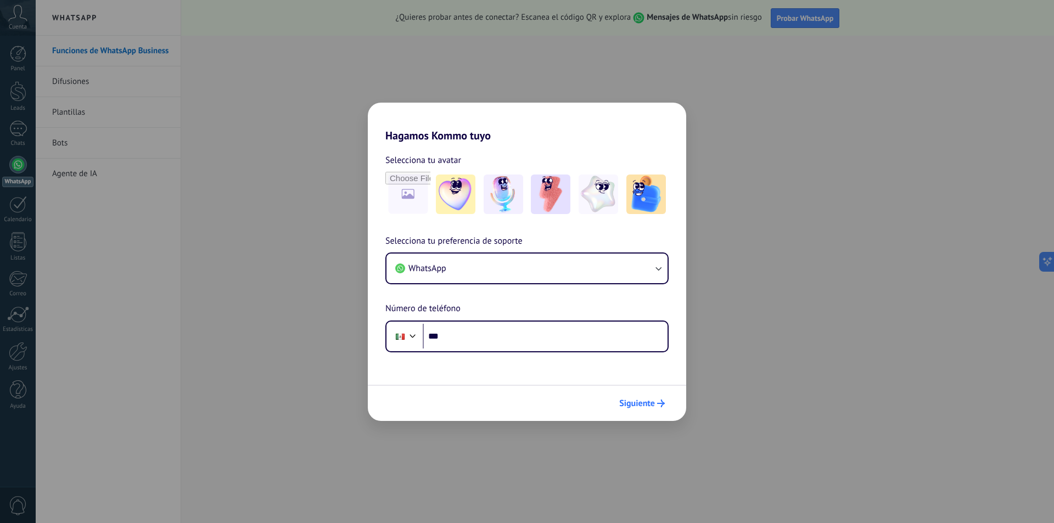
click at [643, 406] on span "Siguiente" at bounding box center [637, 403] width 36 height 8
click at [644, 405] on span "Siguiente" at bounding box center [637, 403] width 36 height 8
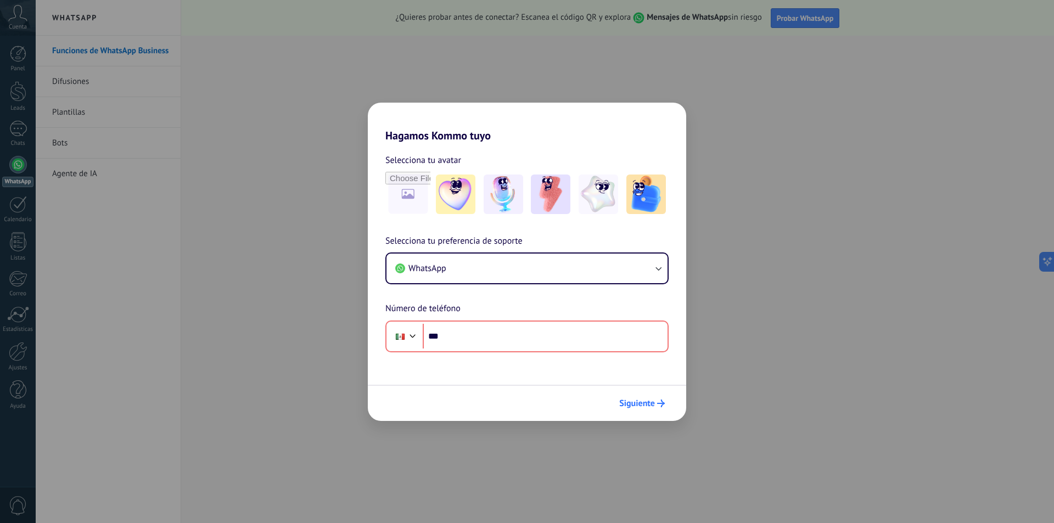
click at [644, 405] on span "Siguiente" at bounding box center [637, 403] width 36 height 8
click at [657, 266] on icon "button" at bounding box center [657, 268] width 11 height 11
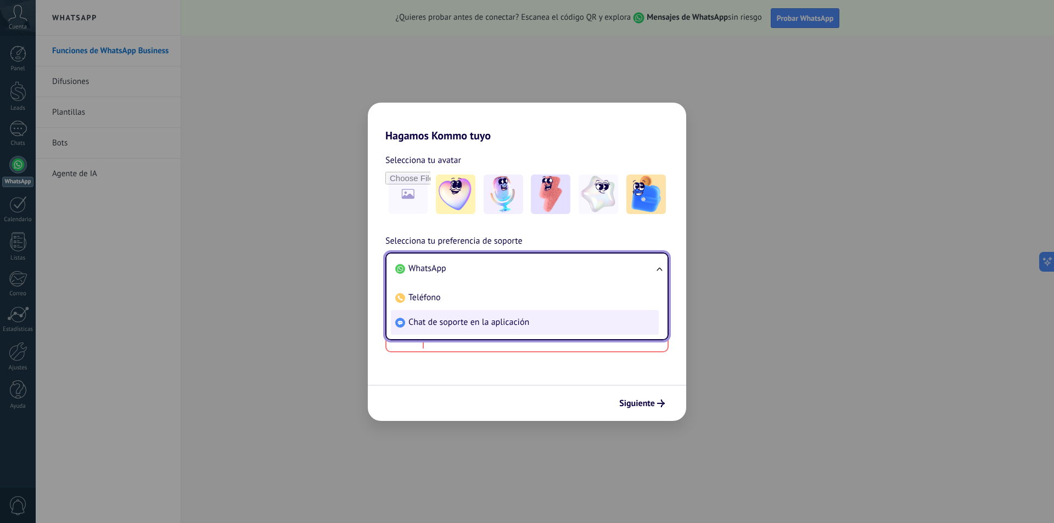
click at [516, 323] on span "Chat de soporte en la aplicación" at bounding box center [468, 322] width 121 height 11
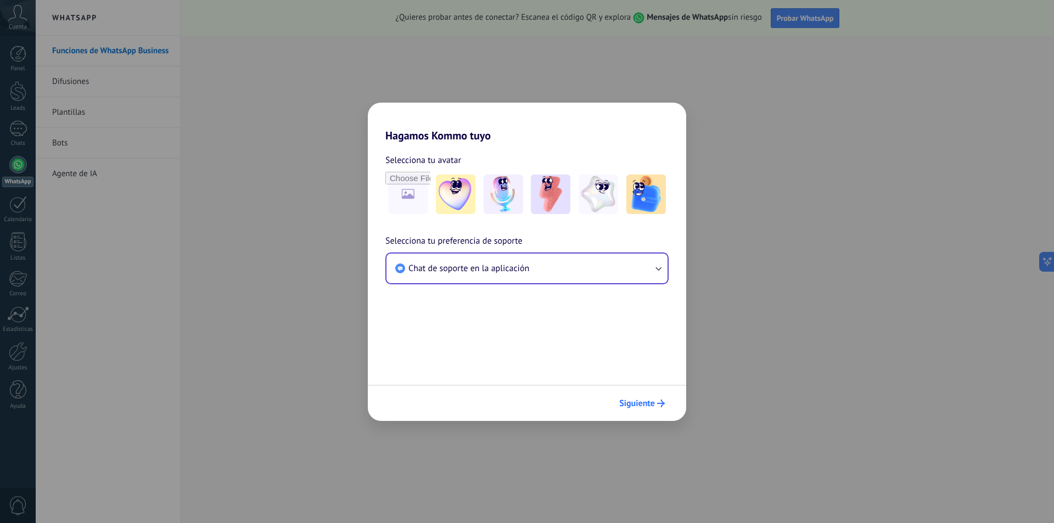
click at [658, 404] on icon "submit" at bounding box center [661, 403] width 8 height 8
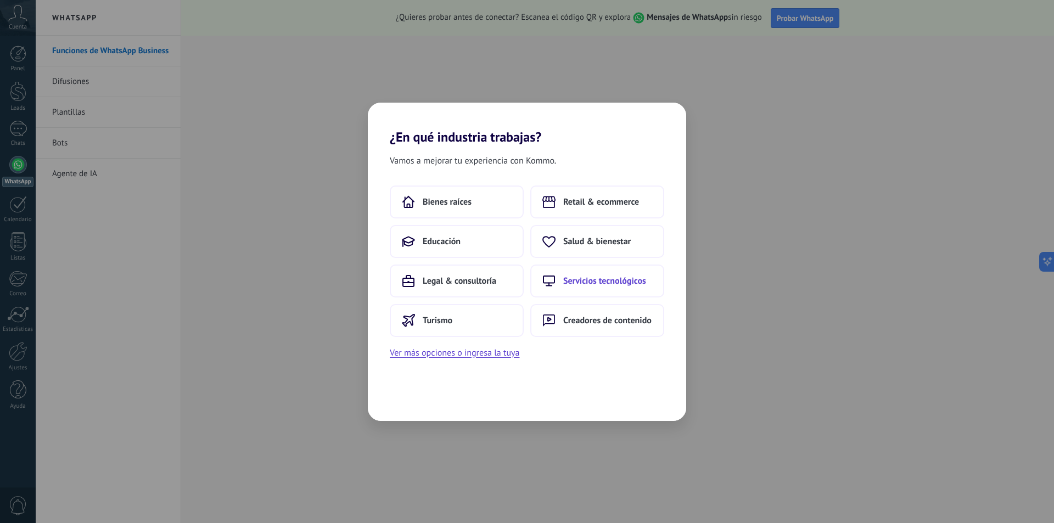
click at [559, 279] on button "Servicios tecnológicos" at bounding box center [597, 280] width 134 height 33
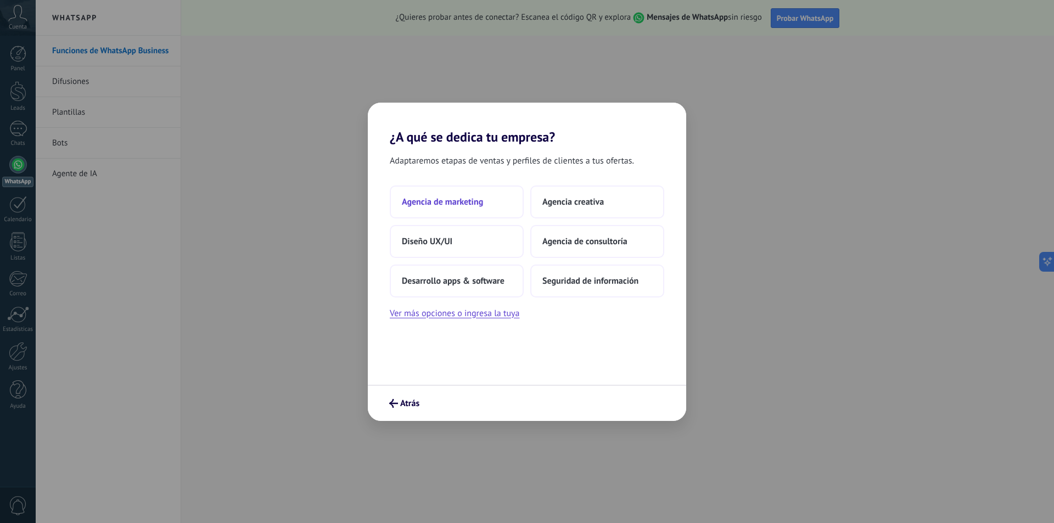
click at [466, 195] on button "Agencia de marketing" at bounding box center [457, 201] width 134 height 33
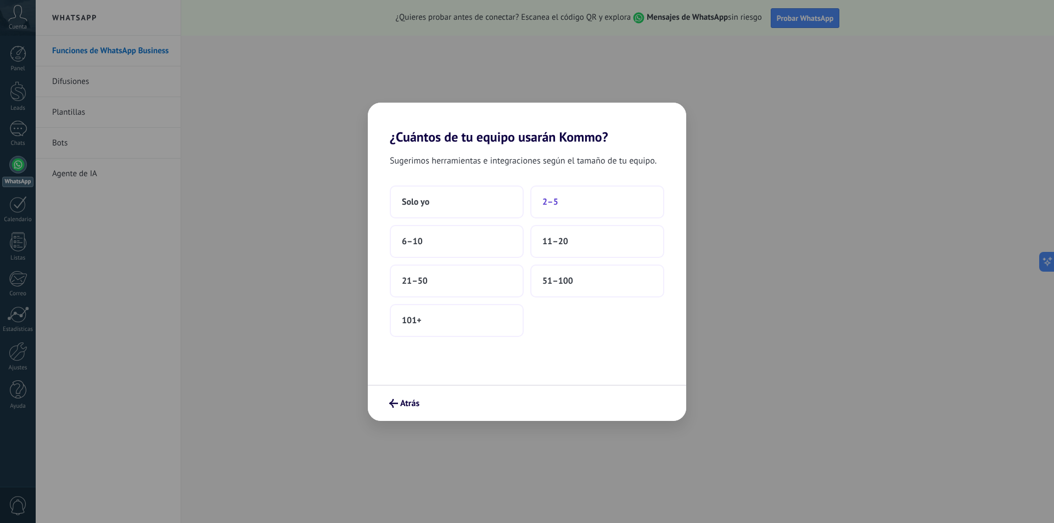
click at [557, 196] on span "2–5" at bounding box center [550, 201] width 16 height 11
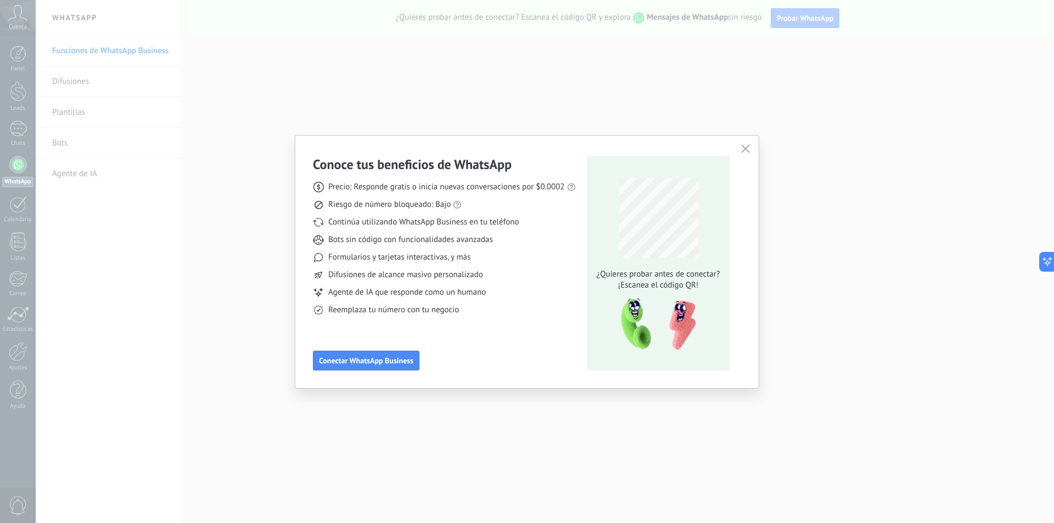
click at [747, 148] on icon "button" at bounding box center [745, 148] width 9 height 9
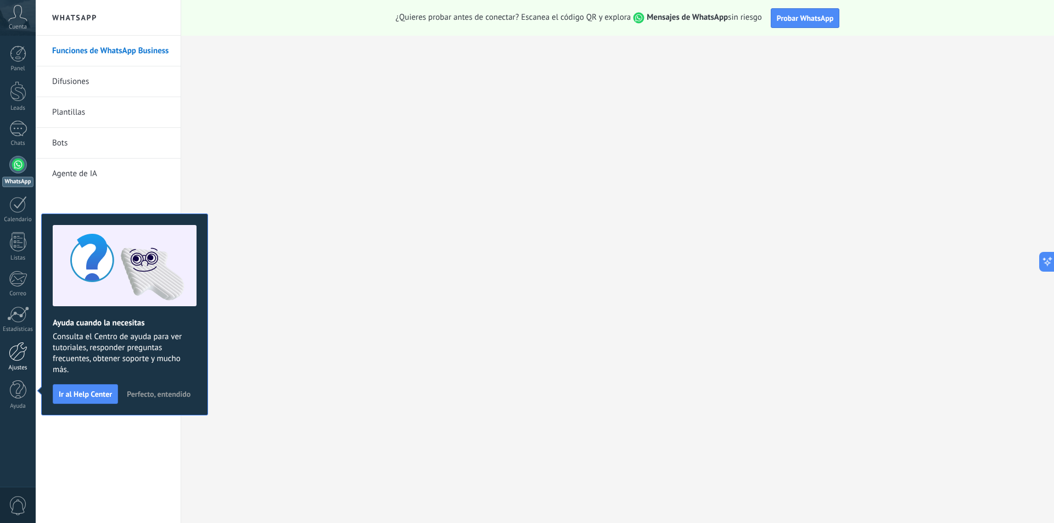
click at [16, 352] on div at bounding box center [18, 351] width 19 height 19
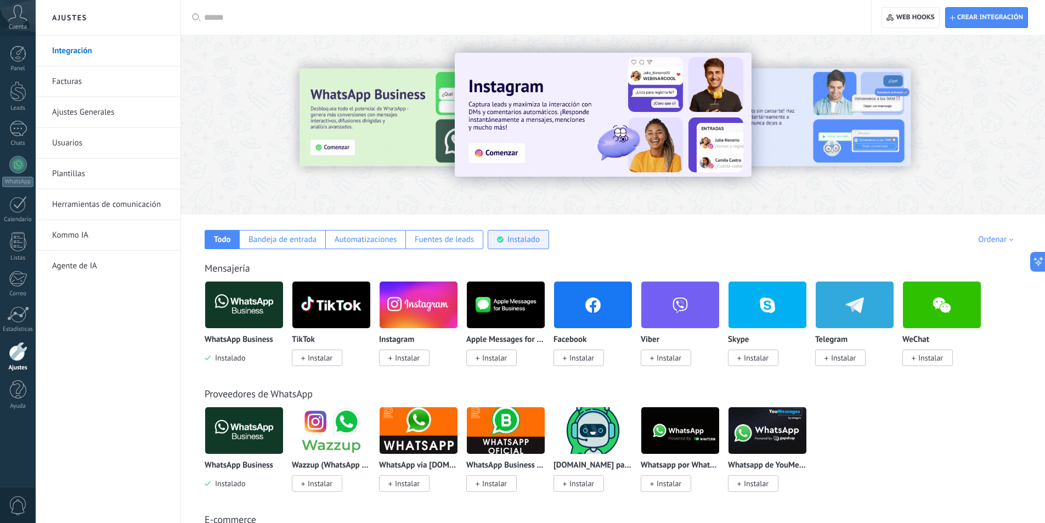
click at [525, 240] on div "Instalado" at bounding box center [524, 239] width 32 height 10
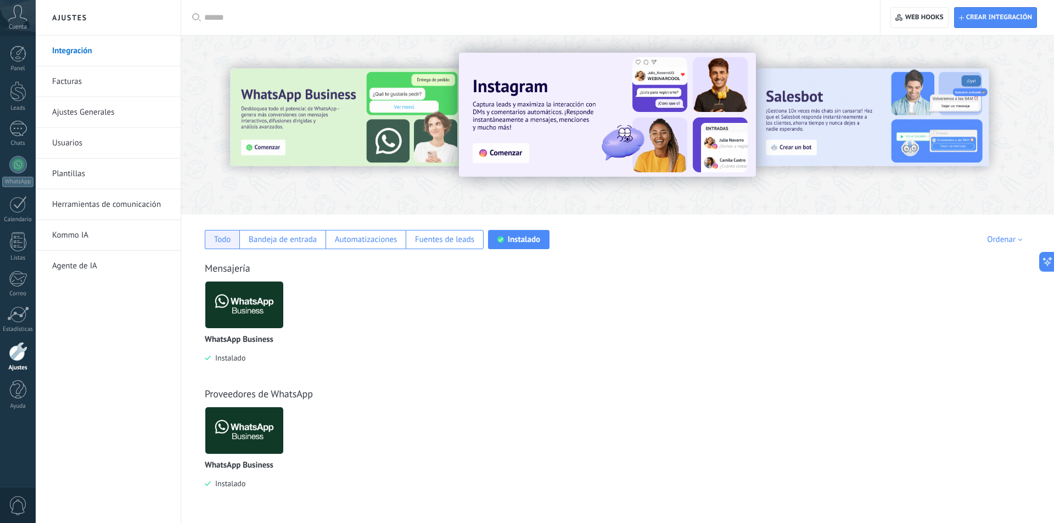
click at [224, 244] on div "Todo" at bounding box center [222, 239] width 17 height 10
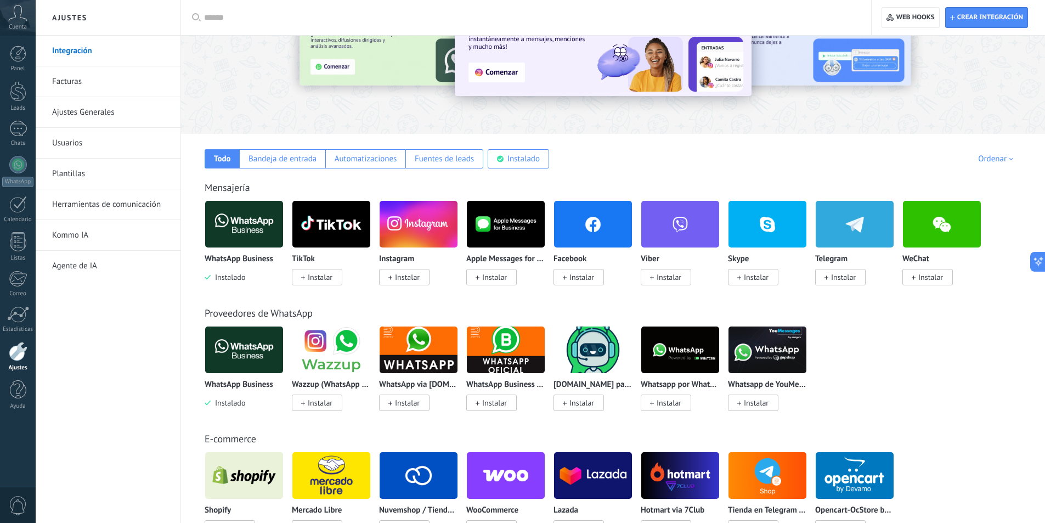
scroll to position [110, 0]
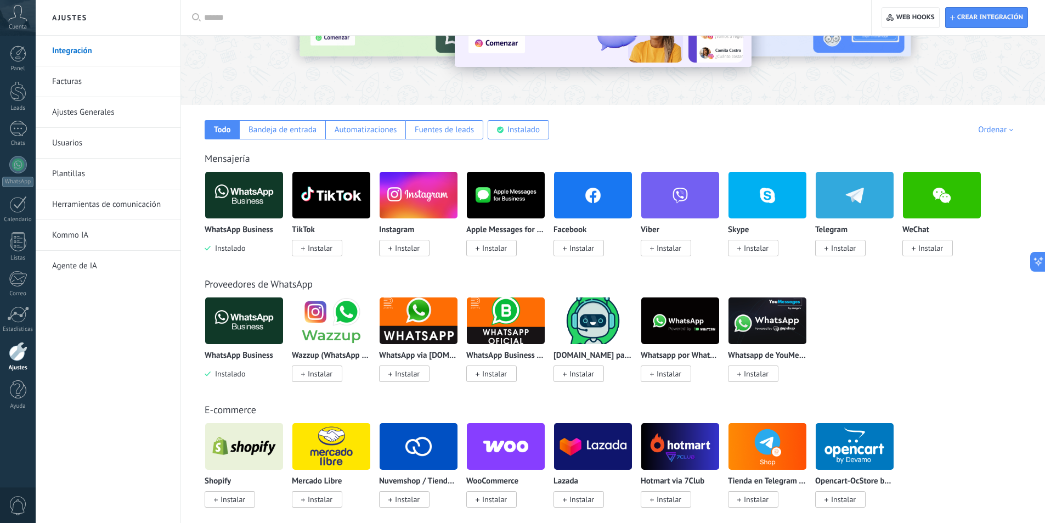
drag, startPoint x: 233, startPoint y: 247, endPoint x: 180, endPoint y: 258, distance: 53.7
click at [180, 258] on li "Agente de IA" at bounding box center [108, 266] width 145 height 30
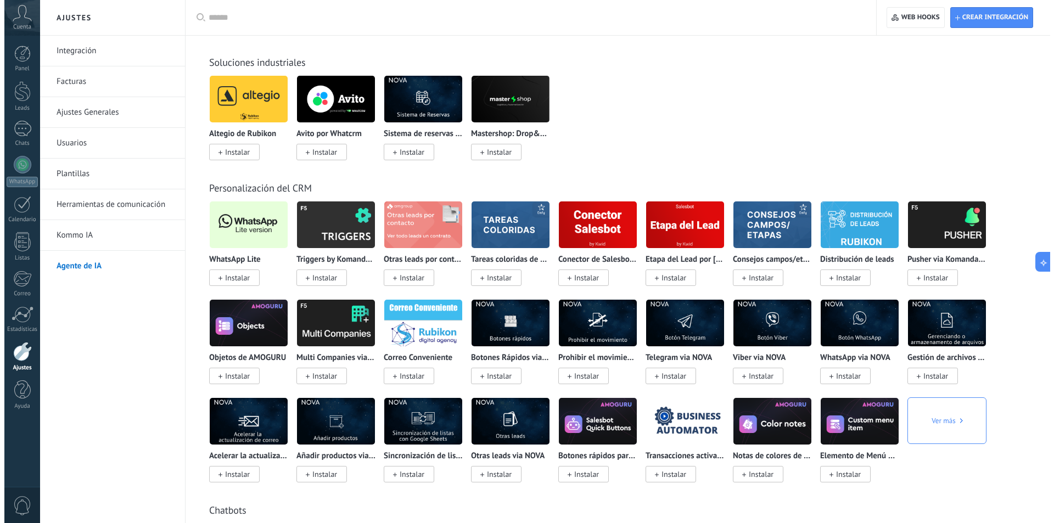
scroll to position [1866, 0]
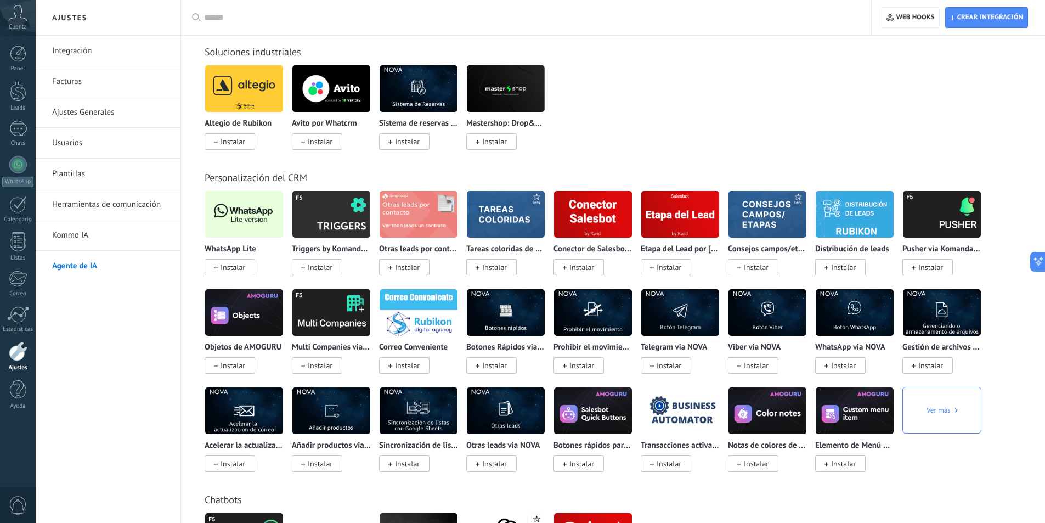
click at [240, 267] on span "Instalar" at bounding box center [233, 267] width 25 height 10
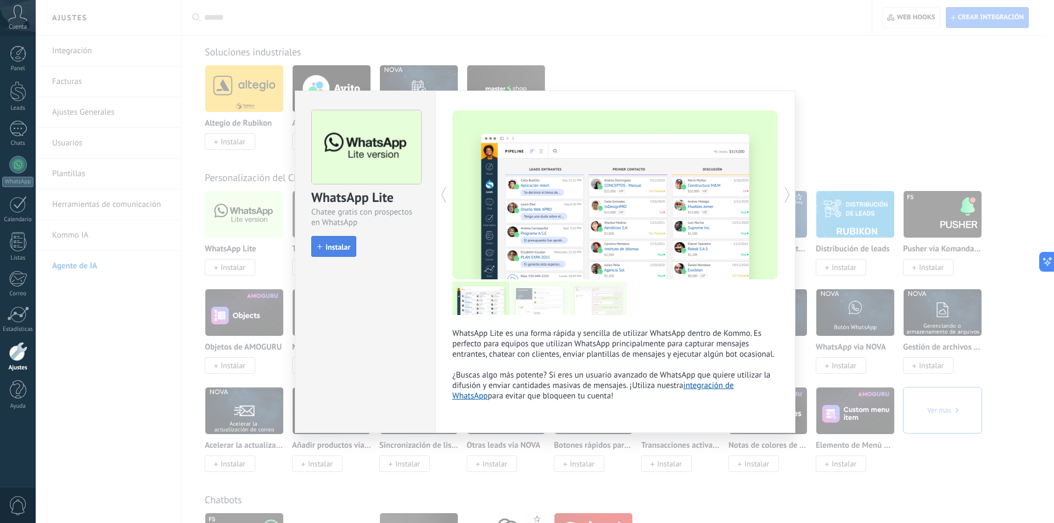
click at [335, 246] on span "Instalar" at bounding box center [337, 247] width 25 height 8
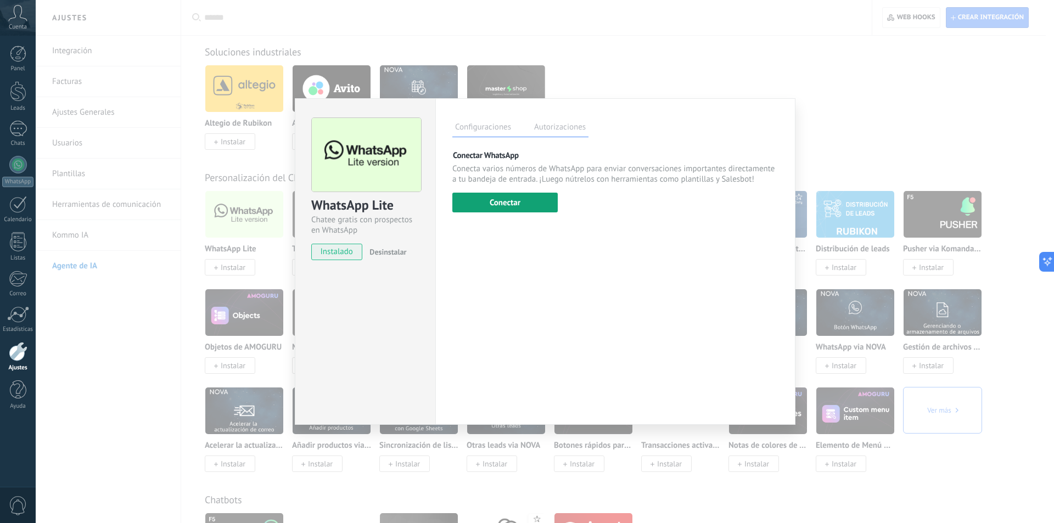
click at [500, 205] on button "Conectar" at bounding box center [504, 203] width 105 height 20
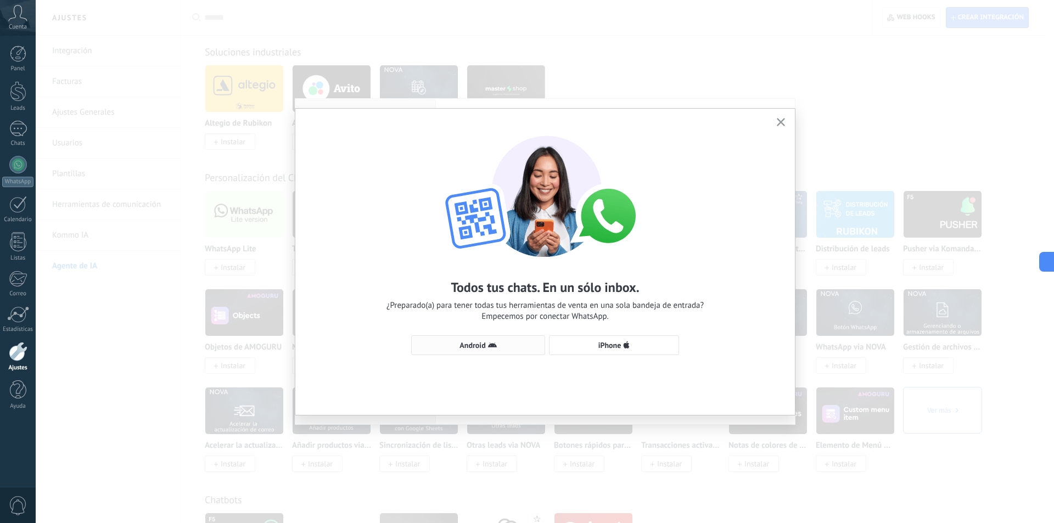
click at [488, 344] on icon "button" at bounding box center [492, 345] width 9 height 9
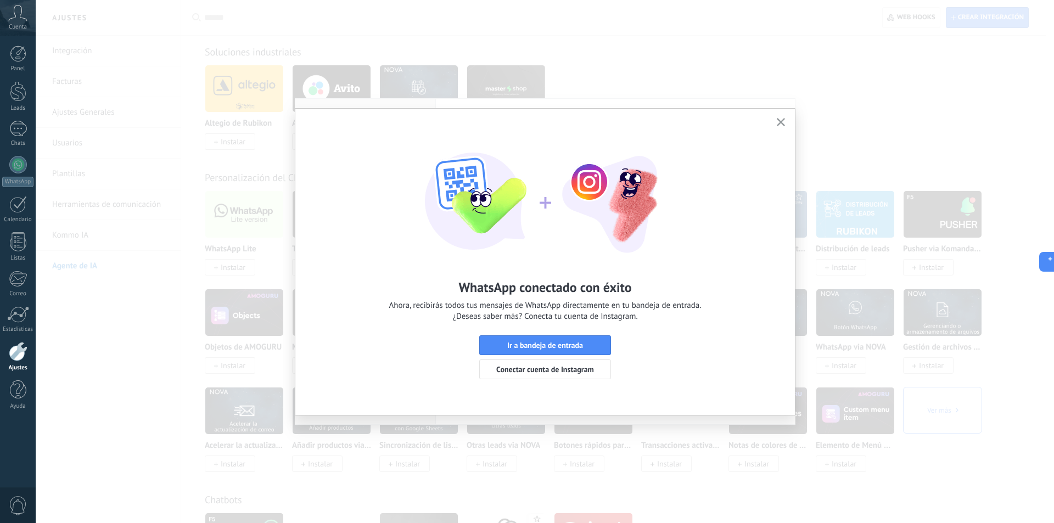
click at [780, 115] on div "WhatsApp conectado con éxito Ahora, recibirás todos tus mensajes de WhatsApp di…" at bounding box center [544, 262] width 499 height 306
click at [779, 121] on use "button" at bounding box center [780, 122] width 8 height 8
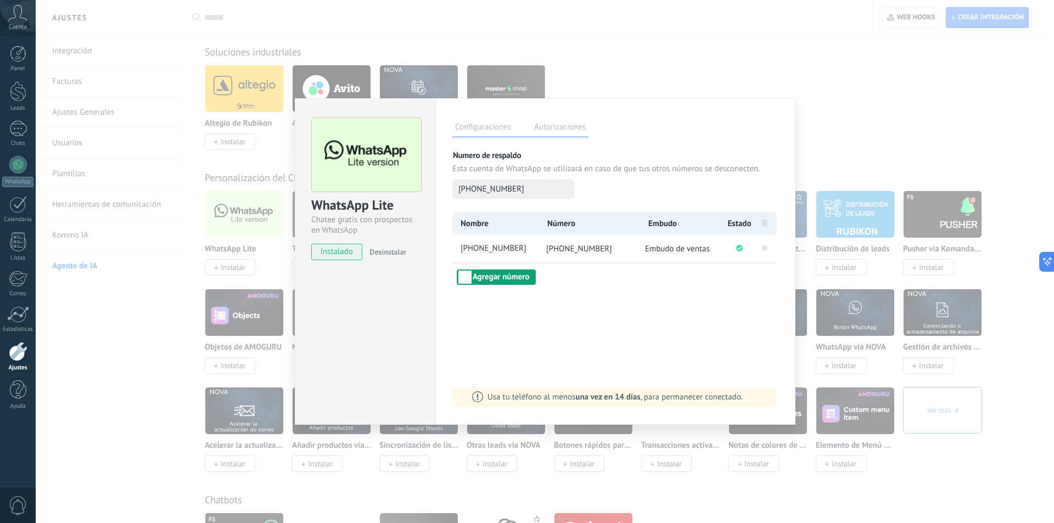
click at [485, 278] on button "Agregar número" at bounding box center [496, 276] width 79 height 15
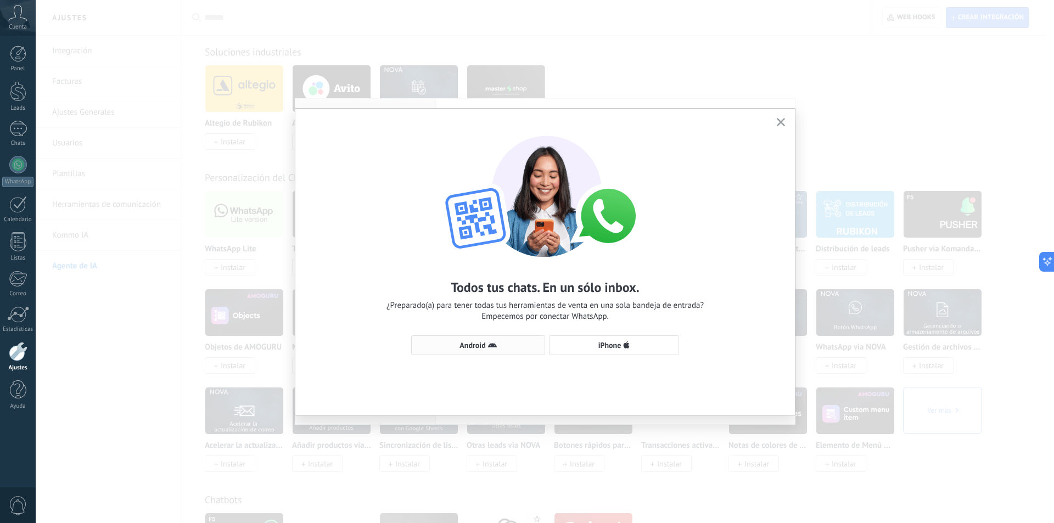
click at [482, 343] on span "Android" at bounding box center [472, 345] width 26 height 8
